Goal: Find specific page/section: Find specific page/section

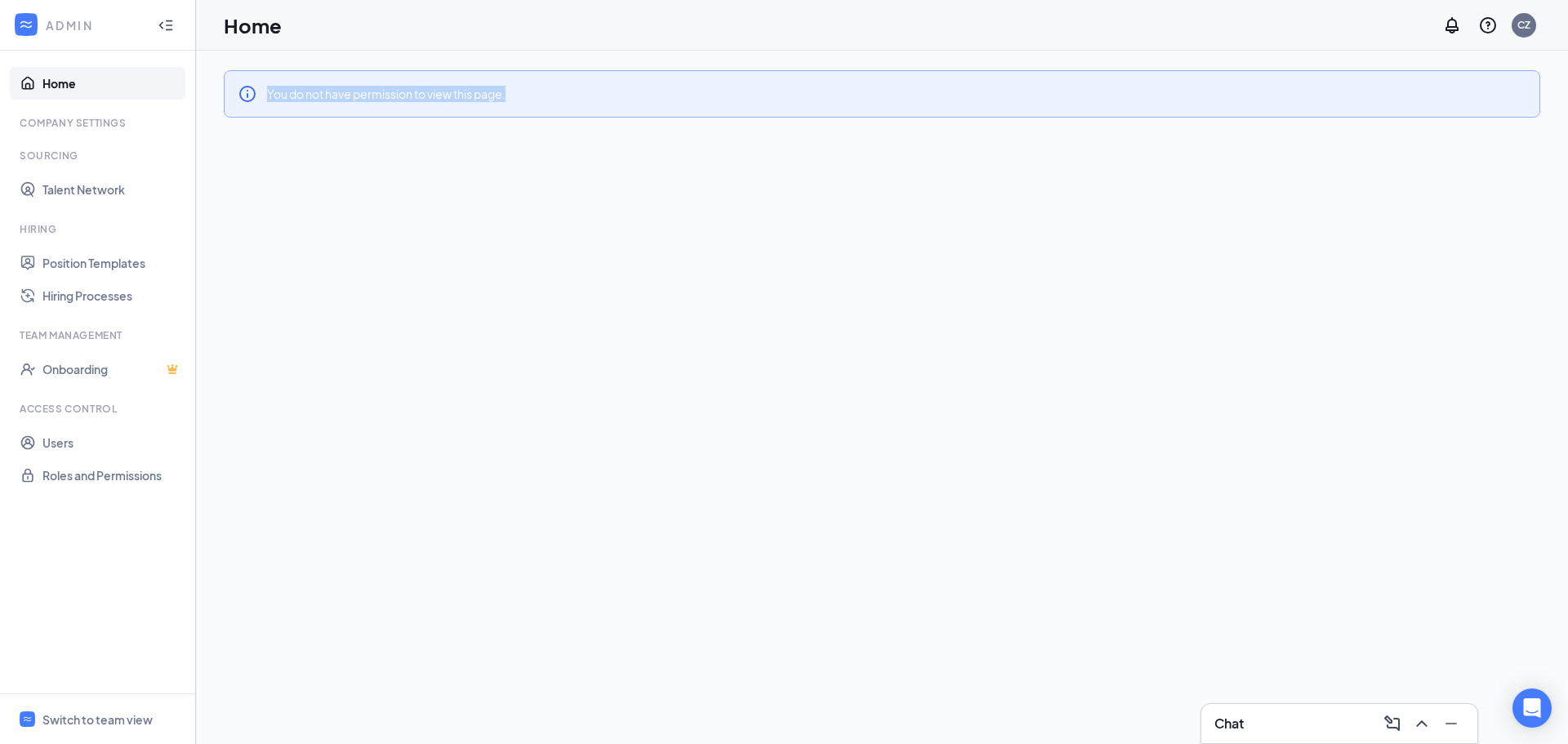
drag, startPoint x: 249, startPoint y: 93, endPoint x: 534, endPoint y: 113, distance: 285.7
click at [534, 113] on div "You do not have permission to view this page." at bounding box center [881, 94] width 1316 height 47
click at [533, 107] on div "You do not have permission to view this page." at bounding box center [881, 94] width 1316 height 47
click at [166, 26] on icon "Collapse" at bounding box center [166, 25] width 16 height 16
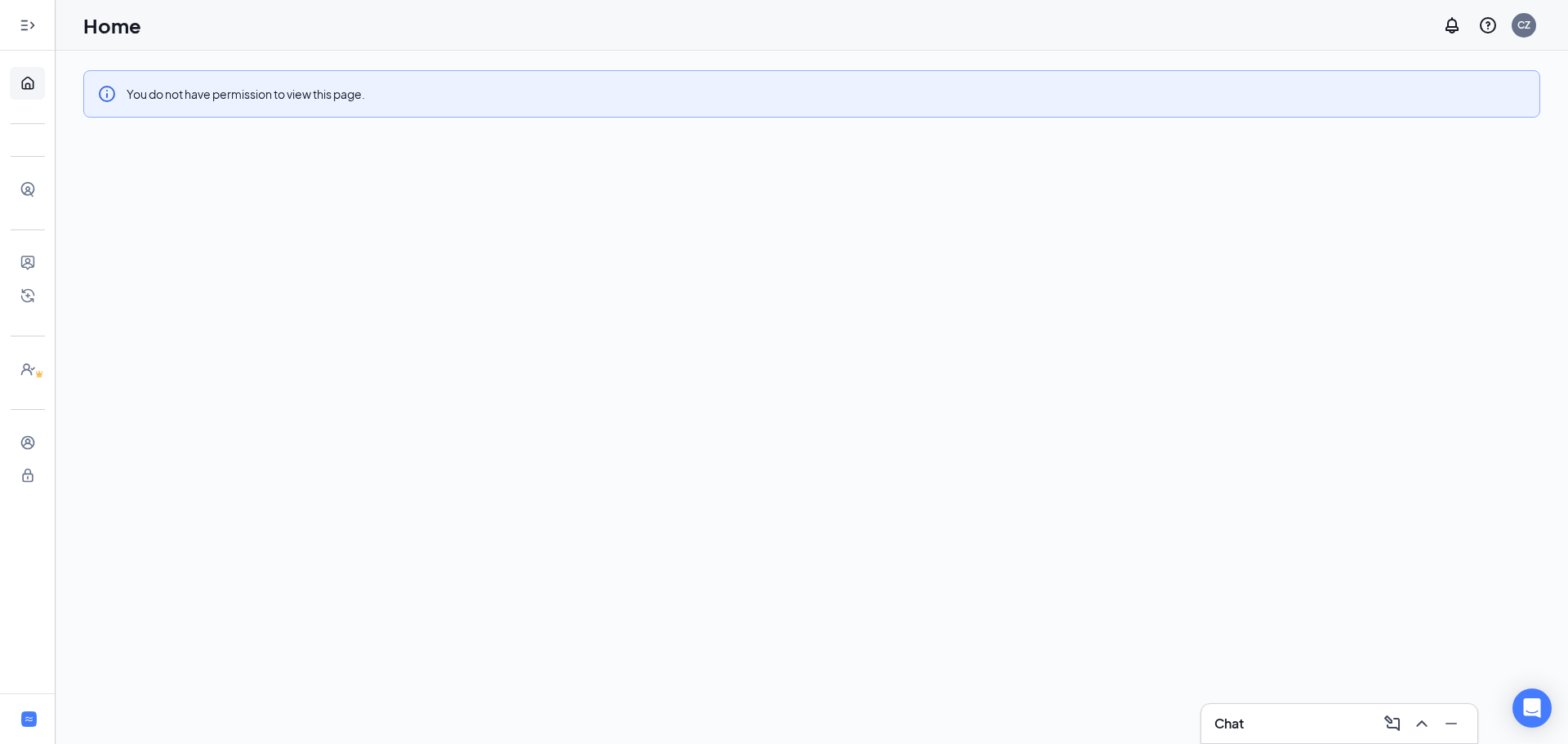
click at [30, 32] on icon "Expand" at bounding box center [28, 25] width 16 height 16
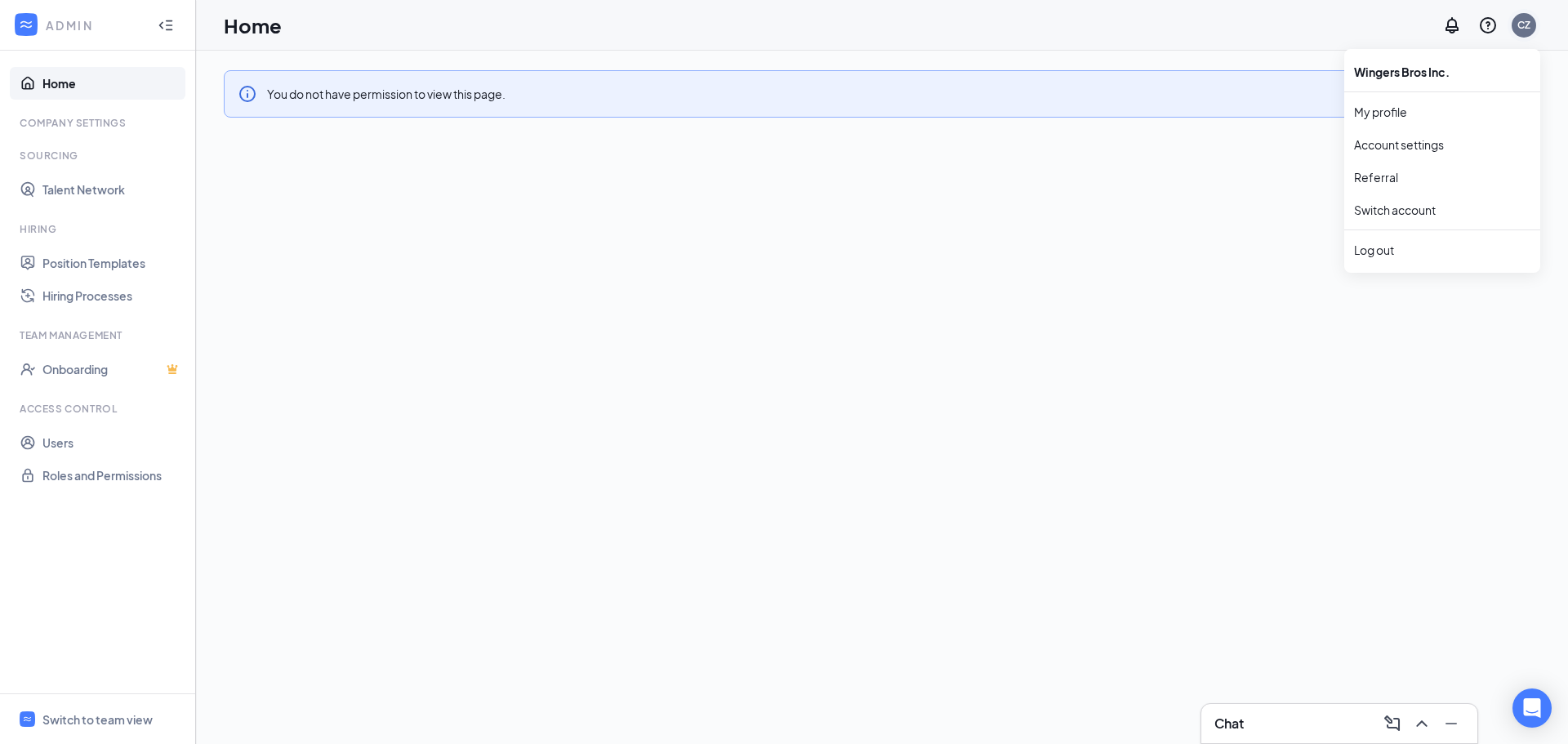
click at [1521, 27] on div "CZ" at bounding box center [1524, 24] width 13 height 14
click at [1383, 113] on link "My profile" at bounding box center [1441, 112] width 176 height 16
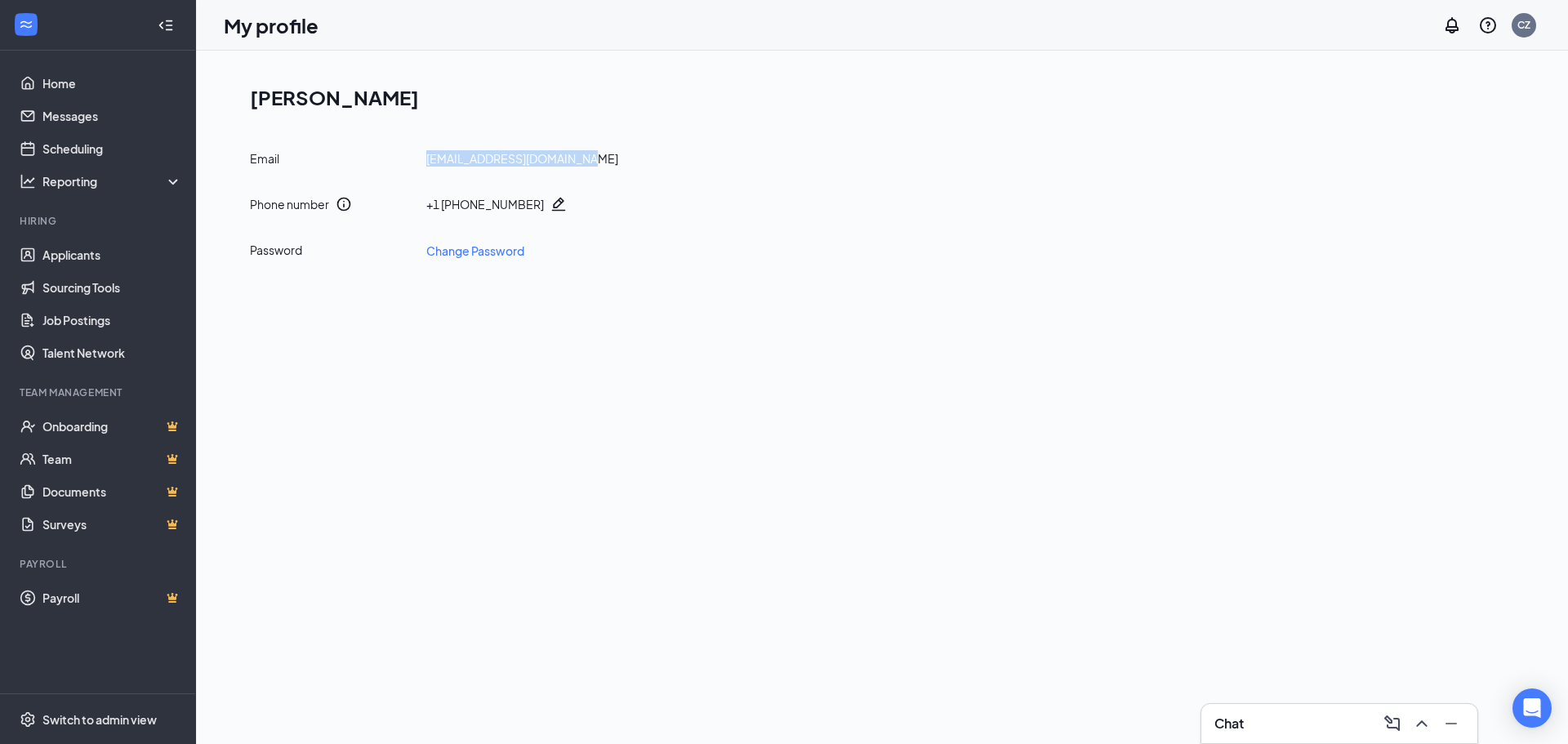
drag, startPoint x: 440, startPoint y: 165, endPoint x: 594, endPoint y: 167, distance: 154.0
click at [590, 168] on div "Email [EMAIL_ADDRESS][DOMAIN_NAME] Phone number + [PHONE_NUMBER] Password Chang…" at bounding box center [889, 205] width 1278 height 110
click at [594, 167] on div "Email [EMAIL_ADDRESS][DOMAIN_NAME] Phone number + [PHONE_NUMBER] Password Chang…" at bounding box center [889, 205] width 1278 height 110
click at [89, 255] on link "Applicants" at bounding box center [112, 255] width 139 height 33
